Goal: Information Seeking & Learning: Learn about a topic

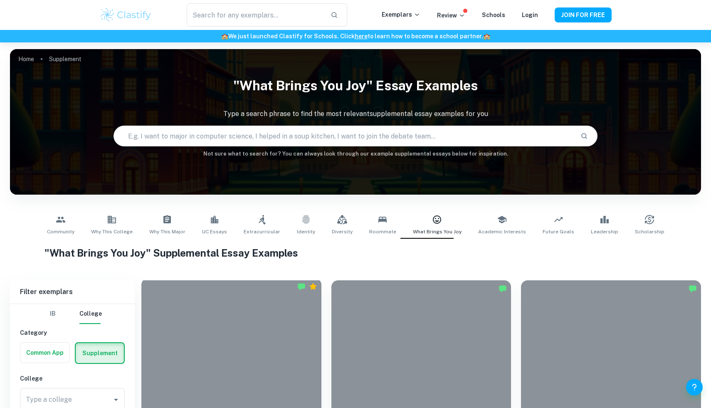
scroll to position [141, 0]
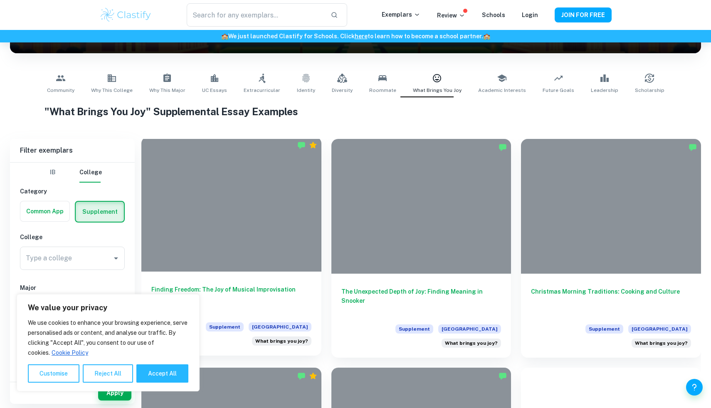
click at [290, 217] on div at bounding box center [231, 204] width 180 height 135
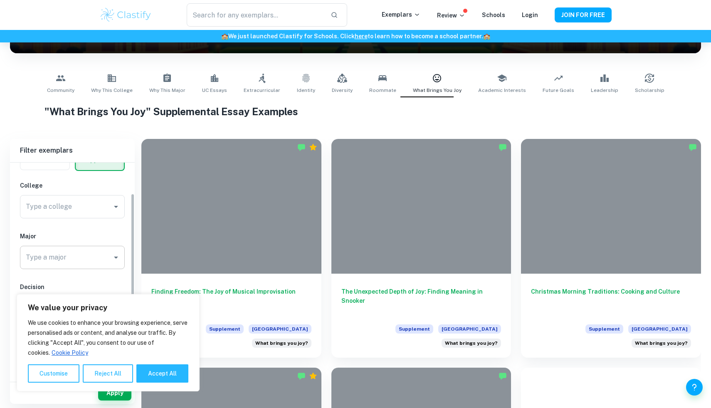
scroll to position [50, 0]
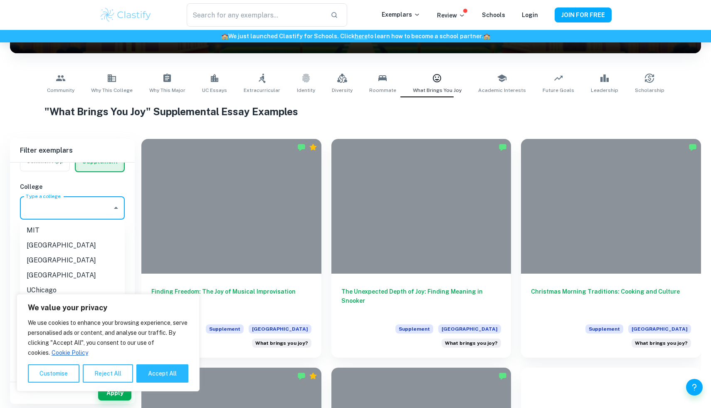
click at [98, 202] on input "Type a college" at bounding box center [66, 208] width 85 height 16
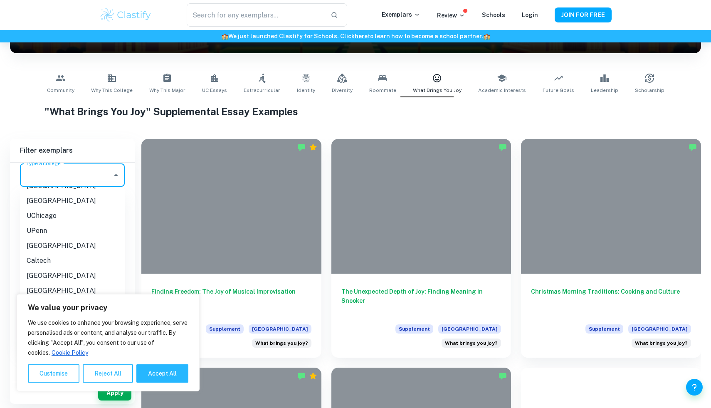
scroll to position [55, 0]
click at [54, 235] on li "[GEOGRAPHIC_DATA]" at bounding box center [72, 232] width 105 height 15
type input "[GEOGRAPHIC_DATA]"
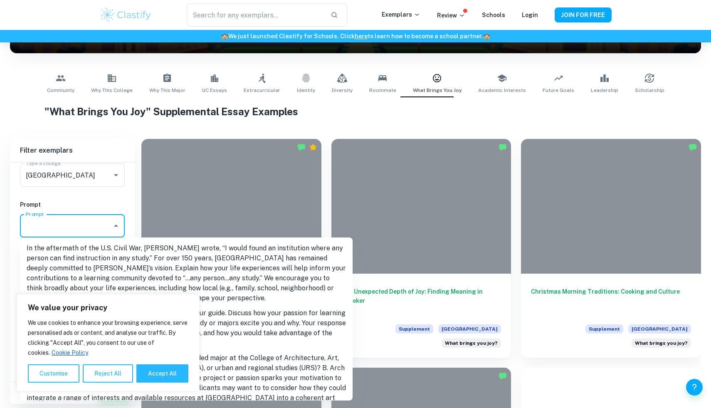
click at [83, 223] on input "Prompt" at bounding box center [66, 226] width 85 height 16
click at [149, 369] on button "Accept All" at bounding box center [162, 373] width 52 height 18
checkbox input "true"
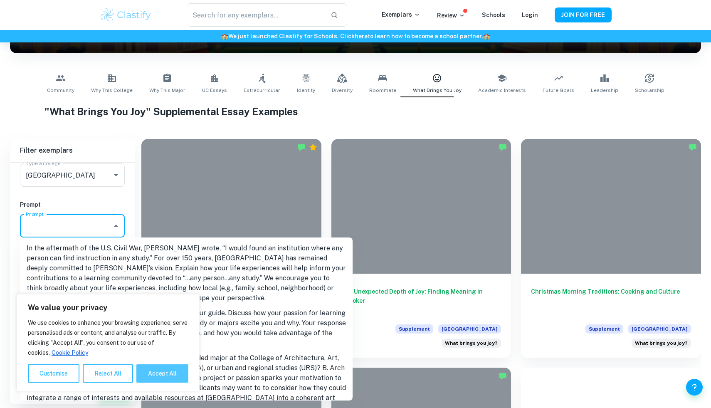
checkbox input "true"
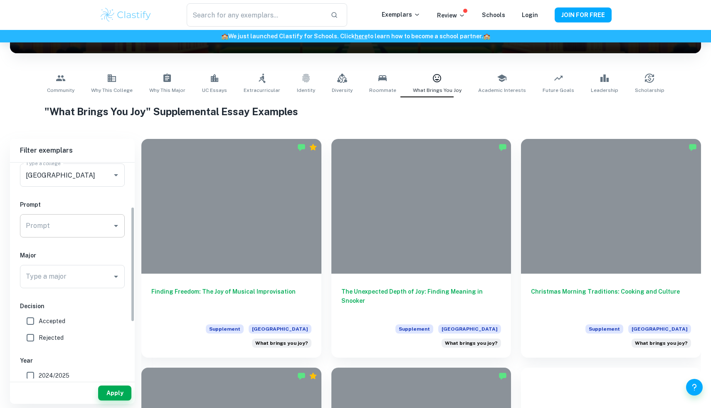
click at [81, 226] on input "Prompt" at bounding box center [66, 226] width 85 height 16
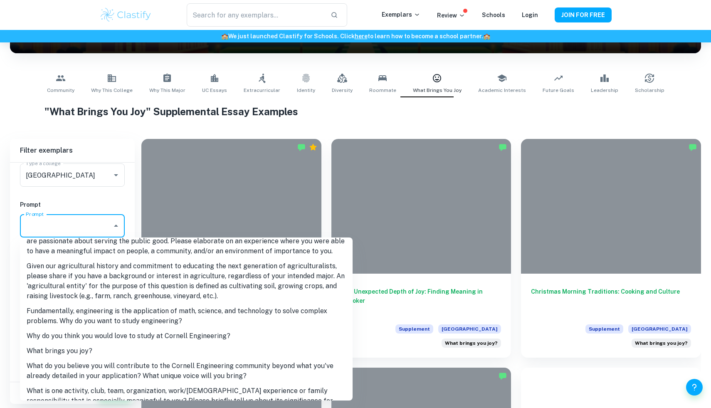
scroll to position [449, 0]
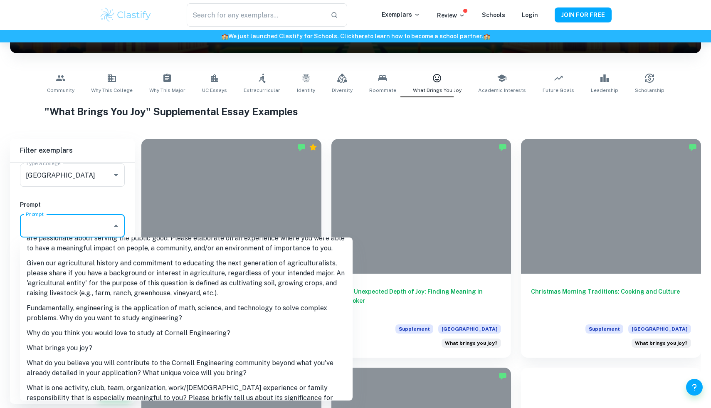
click at [69, 341] on li "What brings you joy?" at bounding box center [186, 348] width 333 height 15
type input "What brings you joy?"
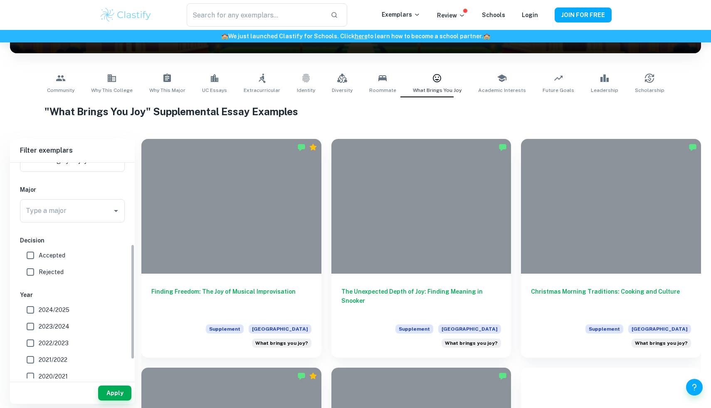
scroll to position [157, 0]
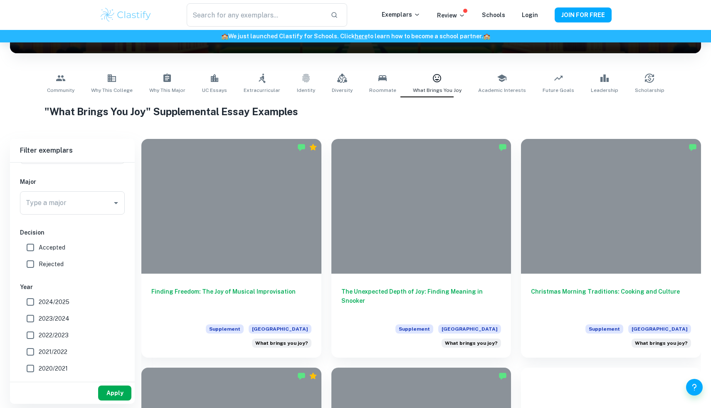
click at [115, 395] on button "Apply" at bounding box center [114, 393] width 33 height 15
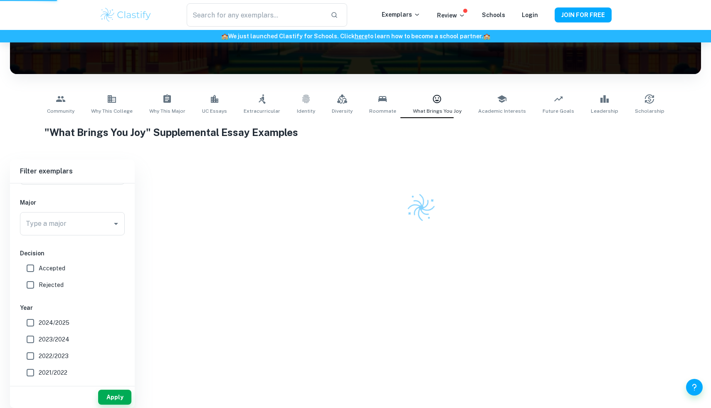
scroll to position [79, 0]
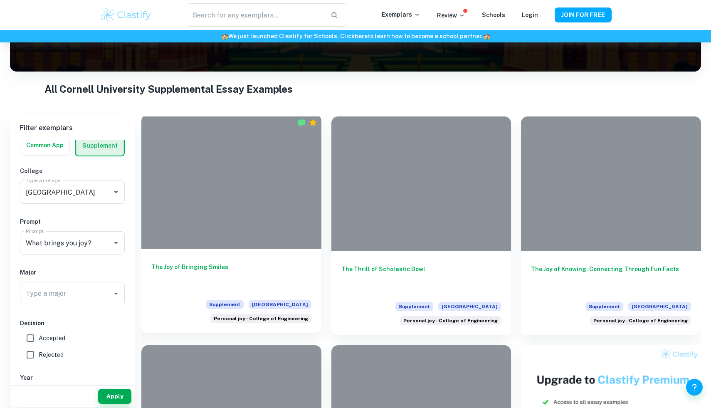
scroll to position [126, 0]
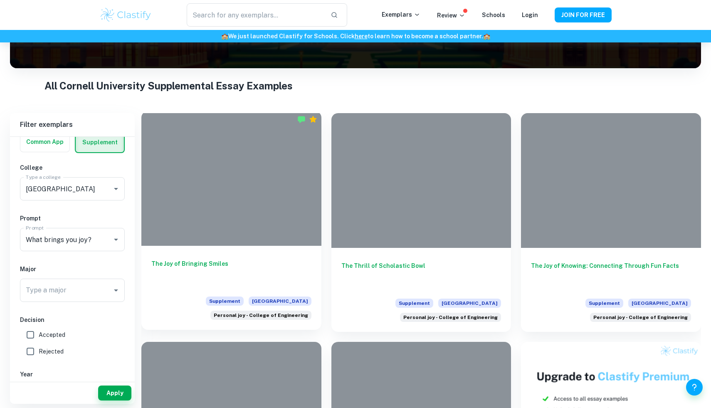
click at [251, 168] on div at bounding box center [231, 178] width 180 height 135
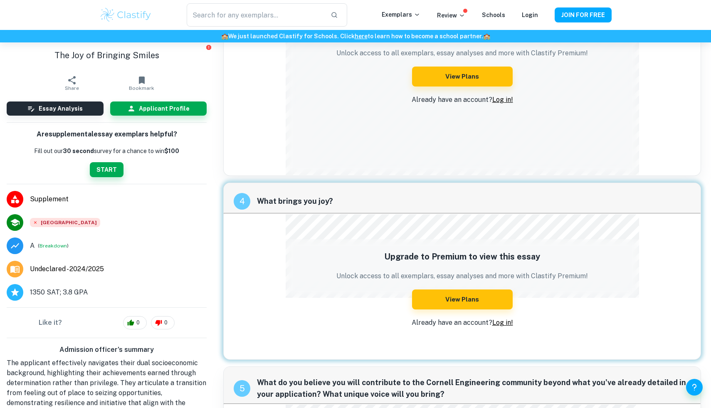
scroll to position [796, 0]
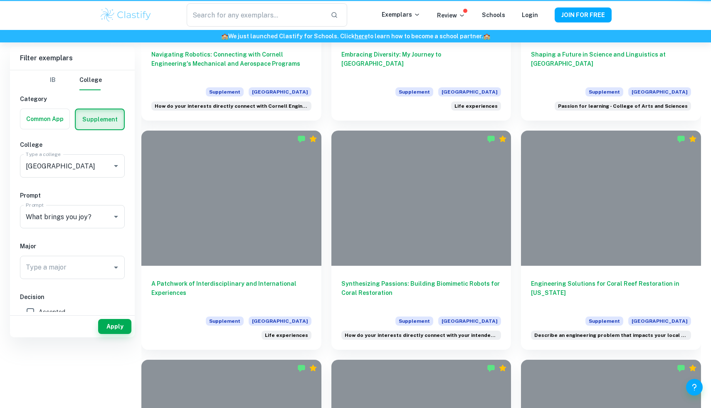
scroll to position [126, 0]
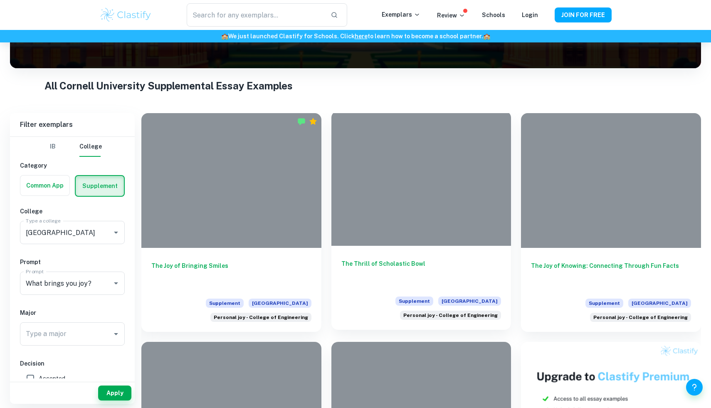
click at [440, 202] on div at bounding box center [422, 178] width 180 height 135
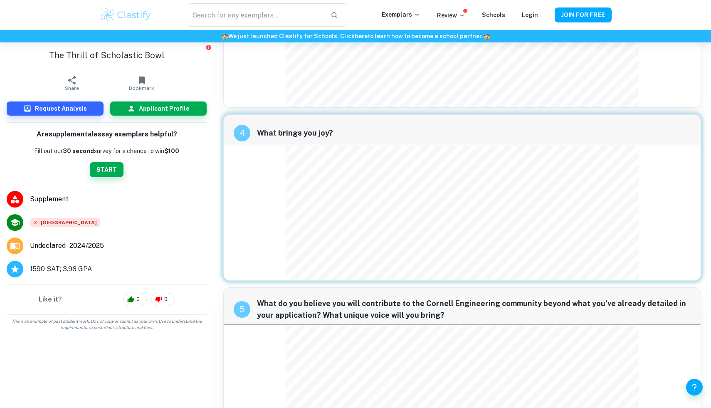
scroll to position [1108, 0]
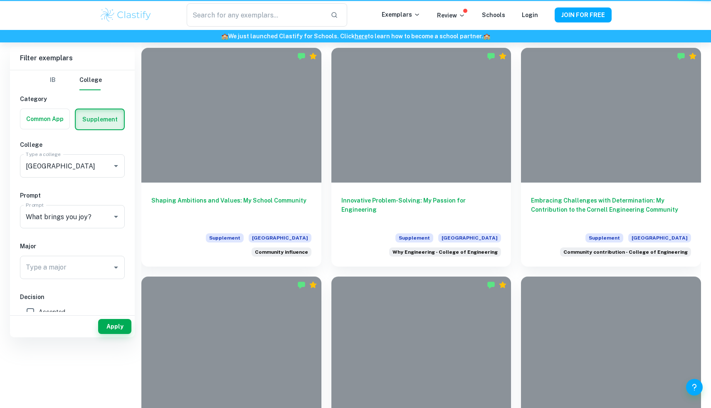
scroll to position [126, 0]
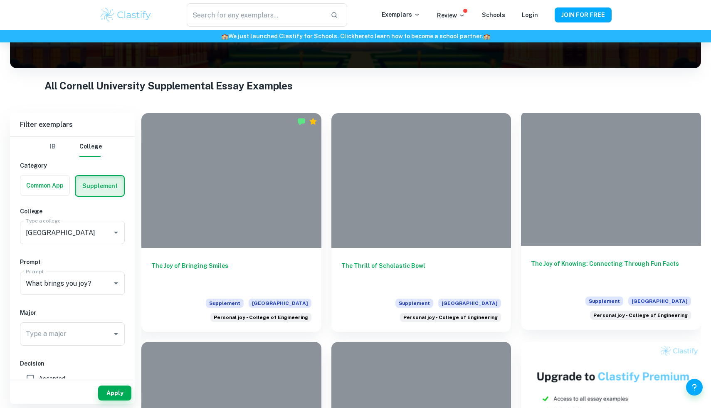
click at [609, 185] on div at bounding box center [611, 178] width 180 height 135
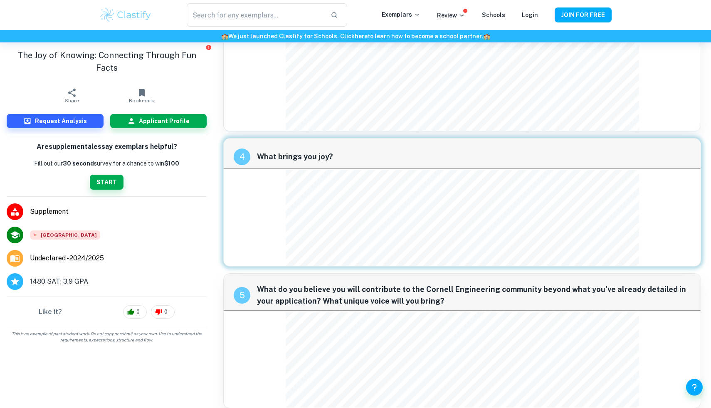
scroll to position [802, 0]
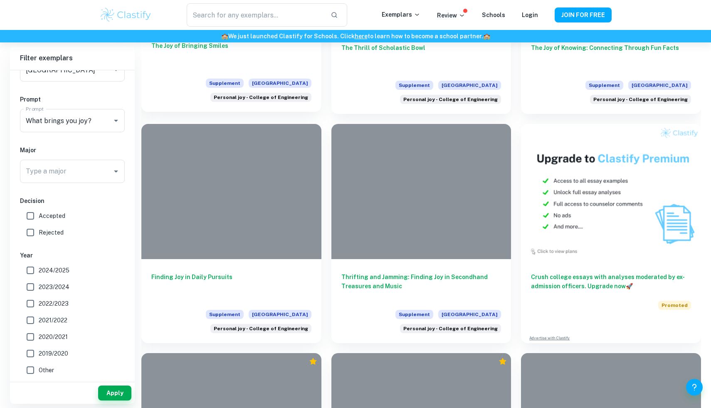
scroll to position [369, 0]
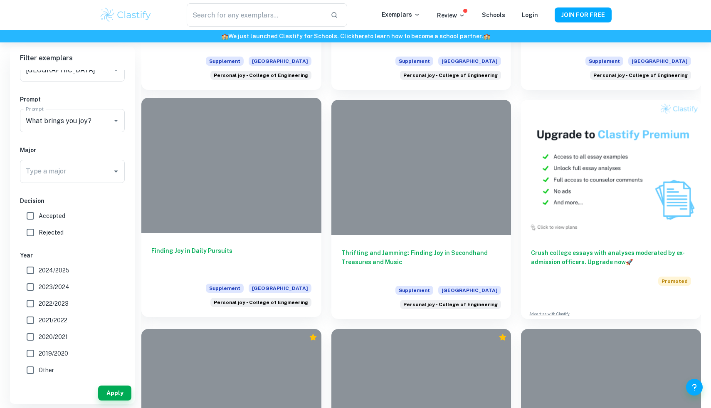
click at [217, 203] on div at bounding box center [231, 165] width 180 height 135
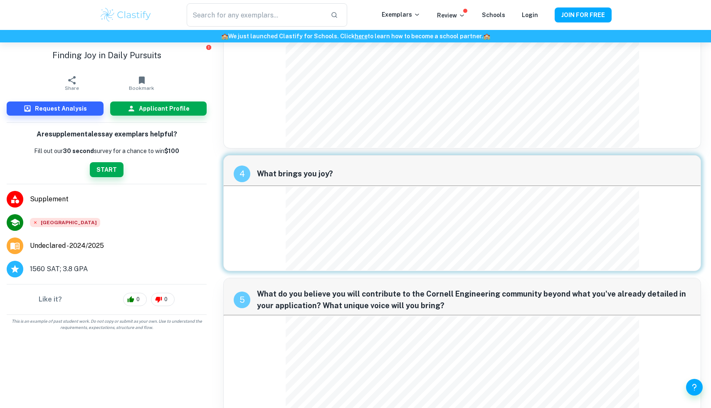
scroll to position [765, 0]
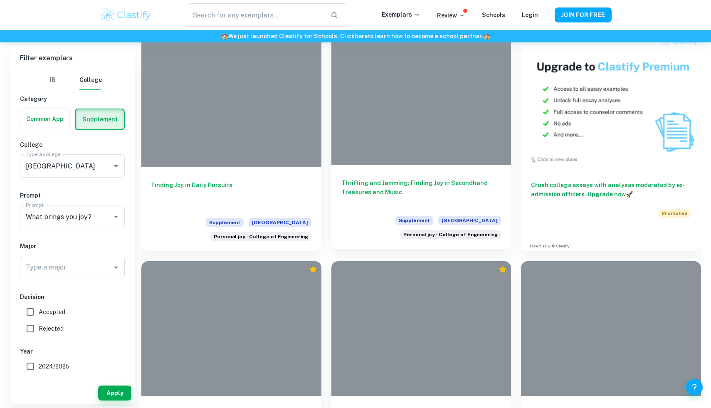
scroll to position [440, 0]
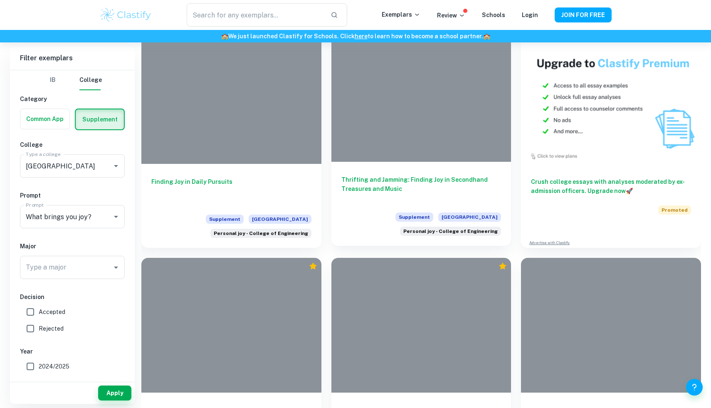
click at [401, 144] on div at bounding box center [422, 94] width 180 height 135
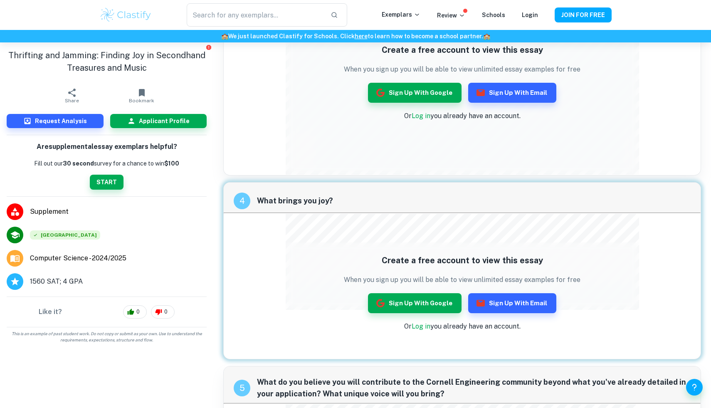
scroll to position [862, 0]
